Goal: Check status

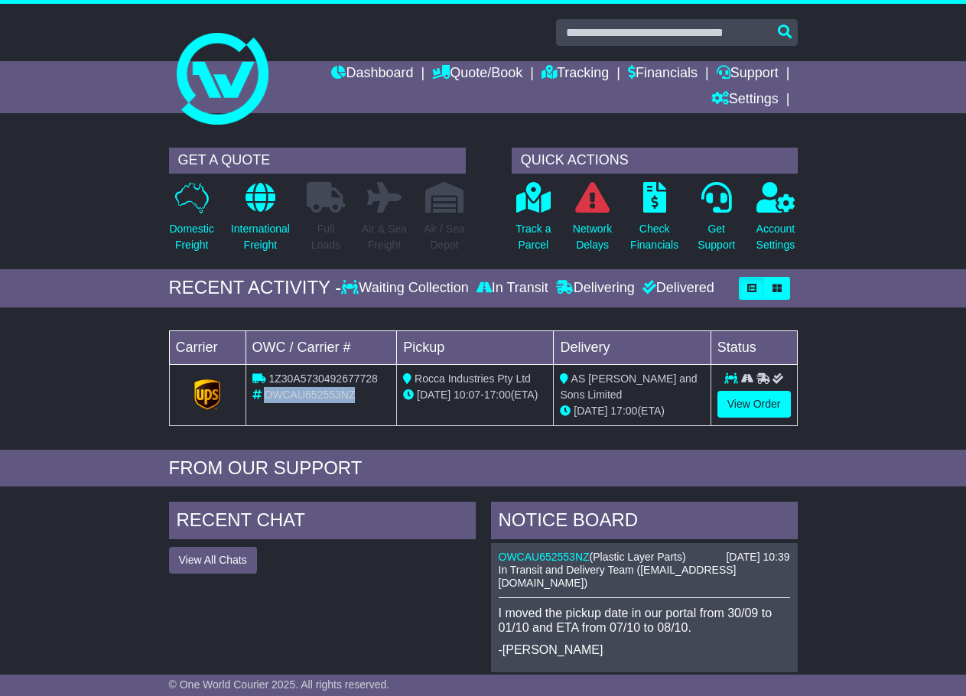
drag, startPoint x: 358, startPoint y: 392, endPoint x: 265, endPoint y: 395, distance: 93.3
click at [265, 395] on div "OWCAU652553NZ" at bounding box center [321, 395] width 138 height 16
copy span "OWCAU652553NZ"
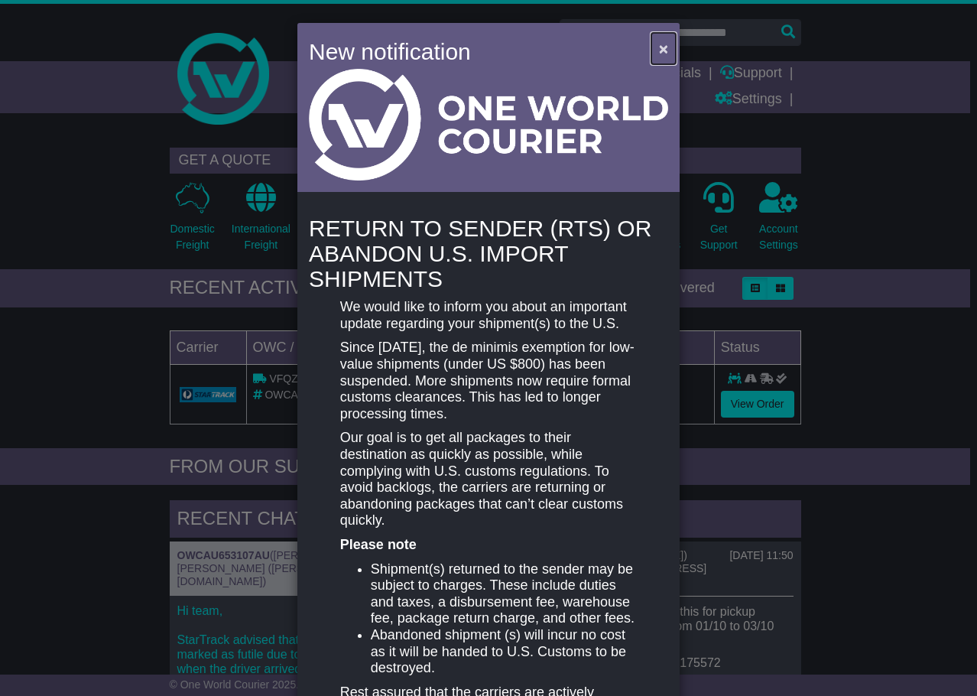
click at [652, 42] on button "×" at bounding box center [664, 48] width 24 height 31
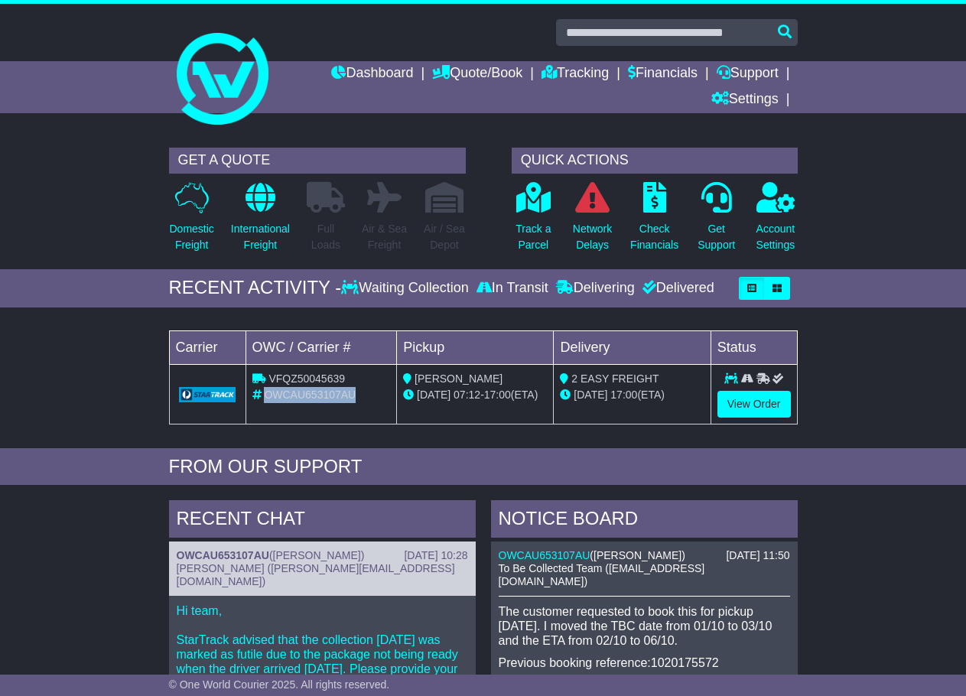
drag, startPoint x: 362, startPoint y: 398, endPoint x: 266, endPoint y: 395, distance: 95.6
click at [266, 395] on div "OWCAU653107AU" at bounding box center [321, 395] width 138 height 16
copy span "OWCAU653107AU"
